Goal: Check status: Check status

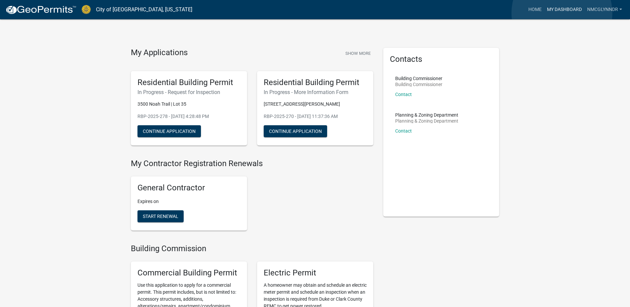
click at [562, 13] on link "My Dashboard" at bounding box center [564, 9] width 40 height 13
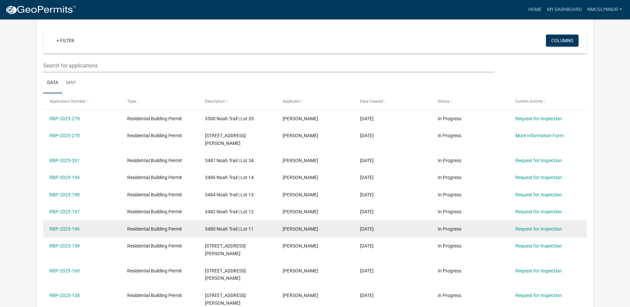
scroll to position [100, 0]
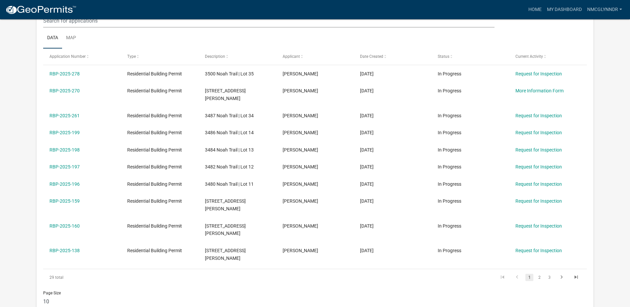
click at [535, 272] on li "2" at bounding box center [539, 277] width 10 height 11
click at [539, 274] on link "2" at bounding box center [539, 277] width 8 height 7
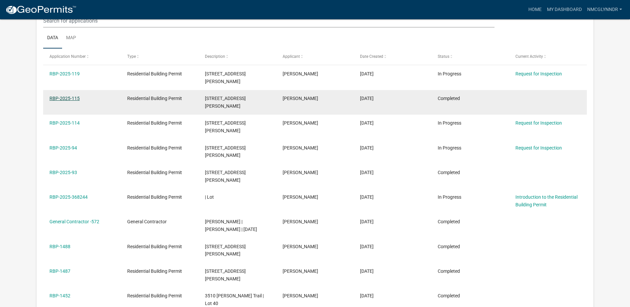
click at [66, 96] on link "RBP-2025-115" at bounding box center [64, 98] width 30 height 5
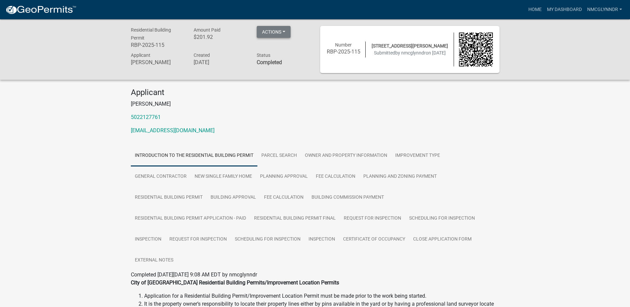
click at [275, 35] on button "Actions" at bounding box center [274, 32] width 34 height 12
click at [468, 116] on p "5022127761" at bounding box center [315, 117] width 369 height 8
click at [367, 239] on link "Certificate of Occupancy" at bounding box center [374, 239] width 70 height 21
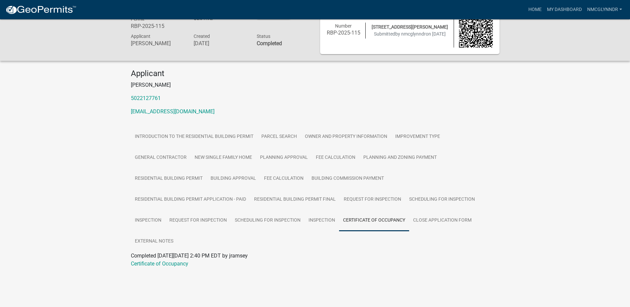
scroll to position [19, 0]
click at [169, 266] on link "Certificate of Occupancy" at bounding box center [159, 263] width 57 height 6
